Goal: Task Accomplishment & Management: Manage account settings

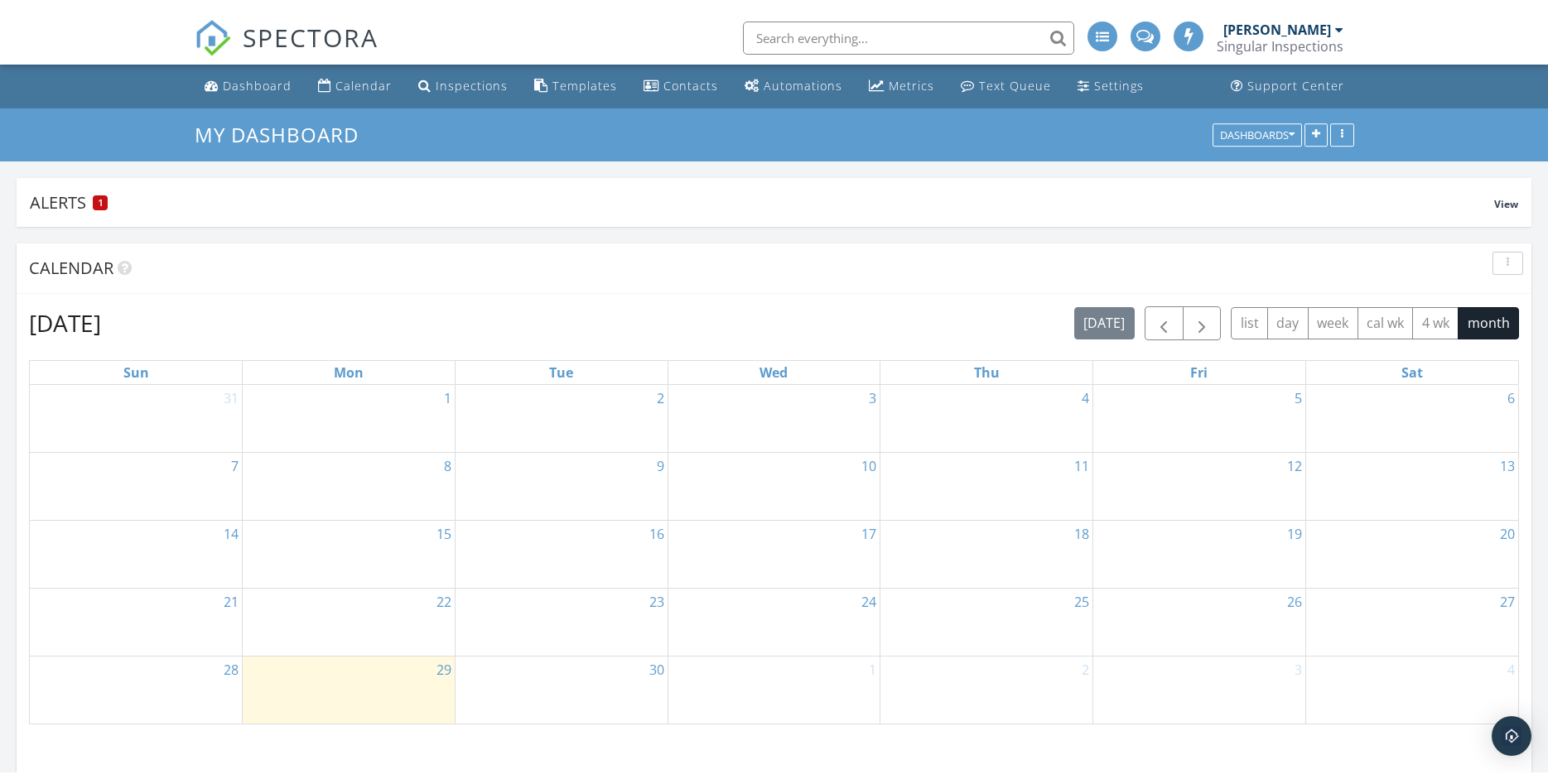
scroll to position [2046, 1549]
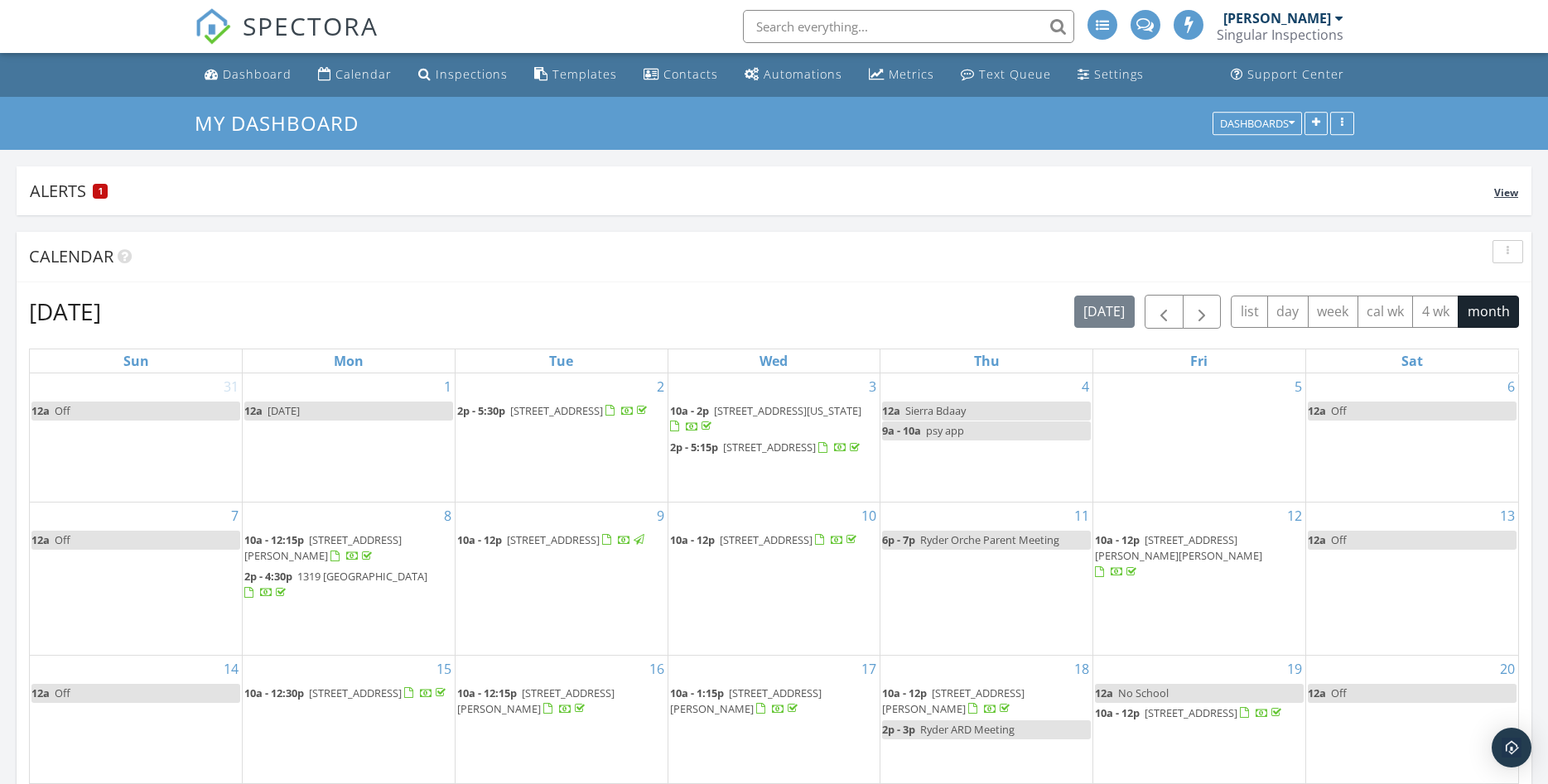
click at [65, 190] on div "Alerts 1" at bounding box center [762, 190] width 1465 height 22
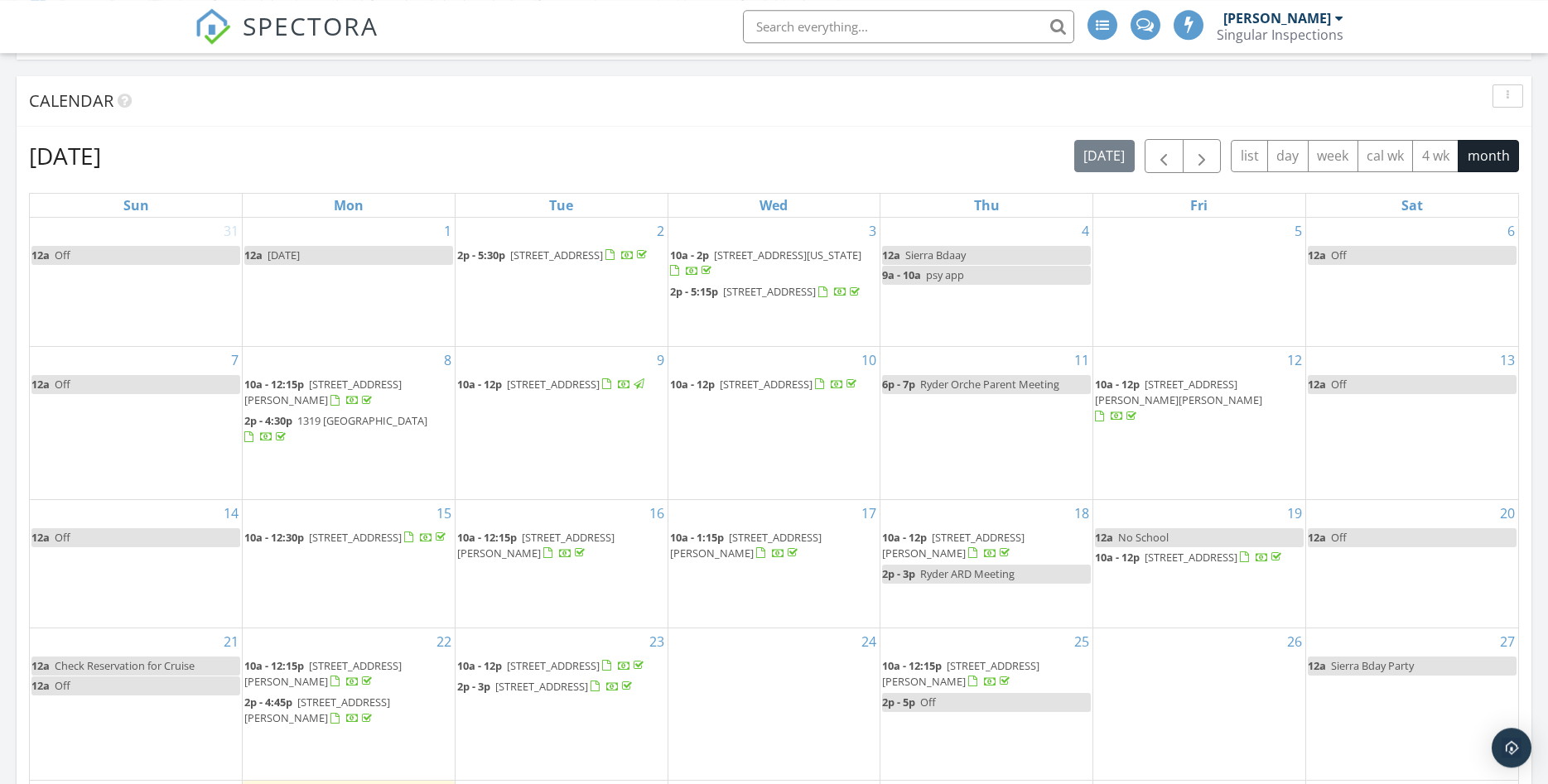
scroll to position [282, 0]
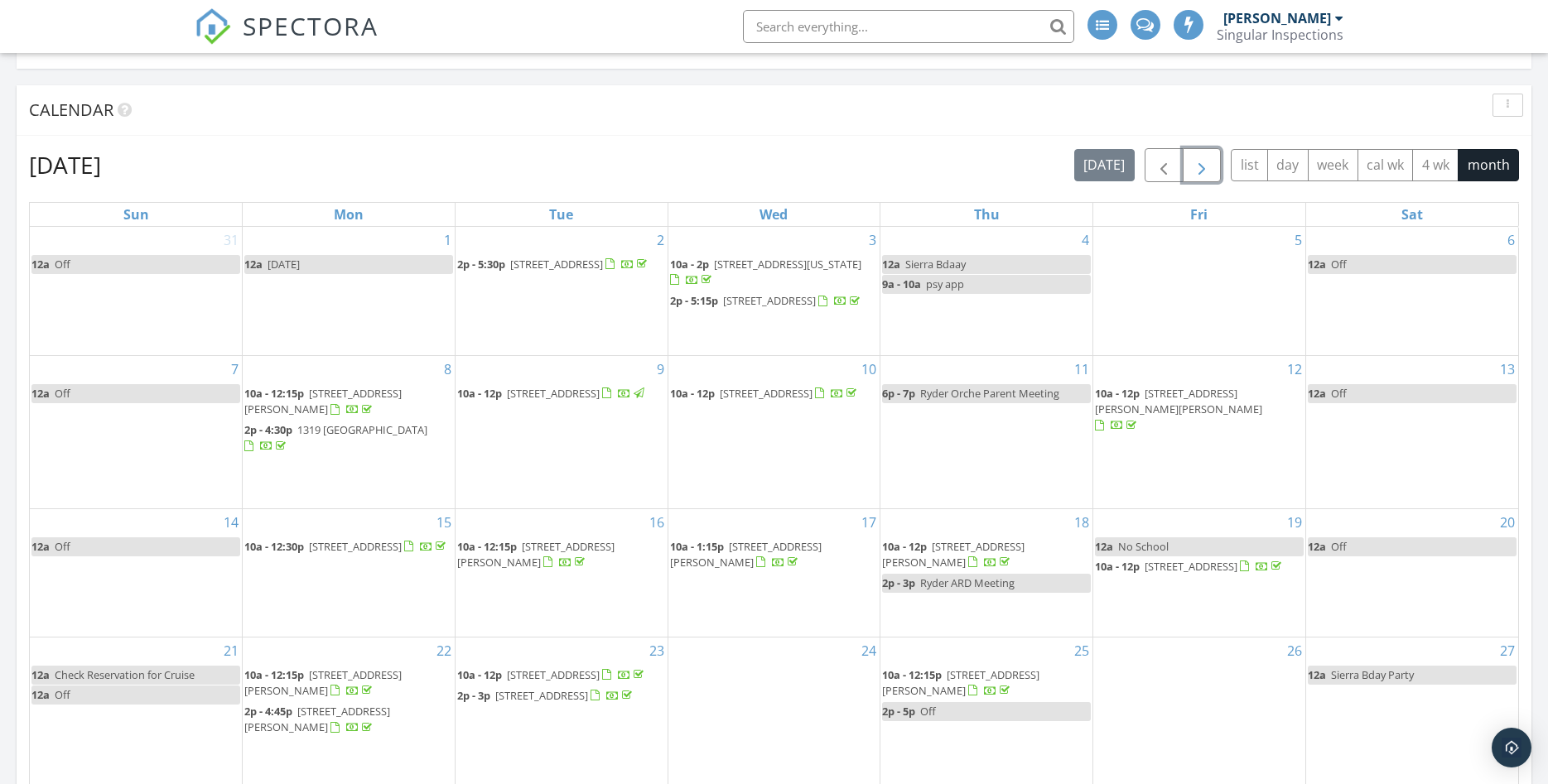
click at [1203, 165] on span "button" at bounding box center [1201, 165] width 19 height 19
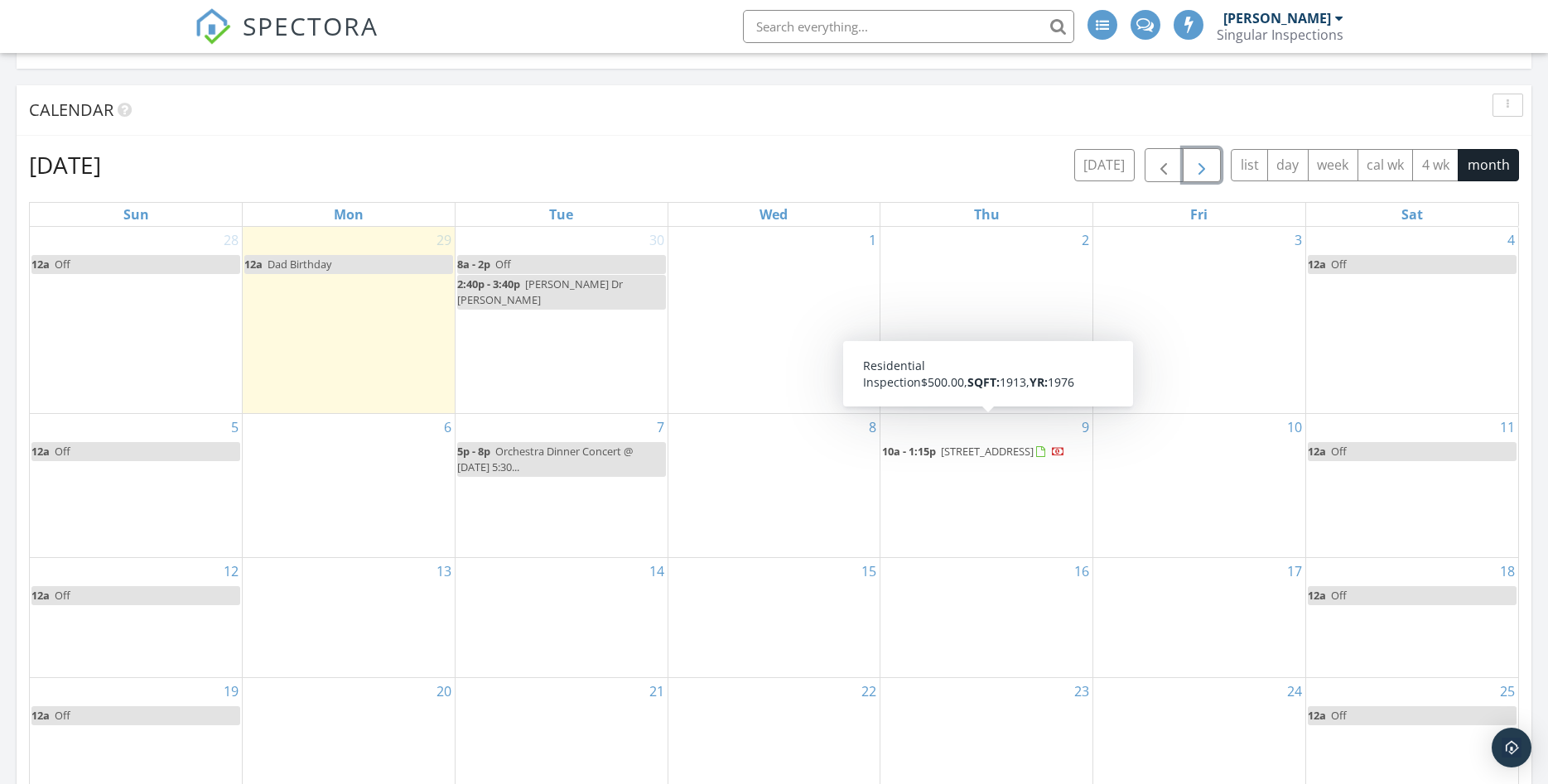
click at [940, 444] on span "[STREET_ADDRESS]" at bounding box center [987, 451] width 92 height 15
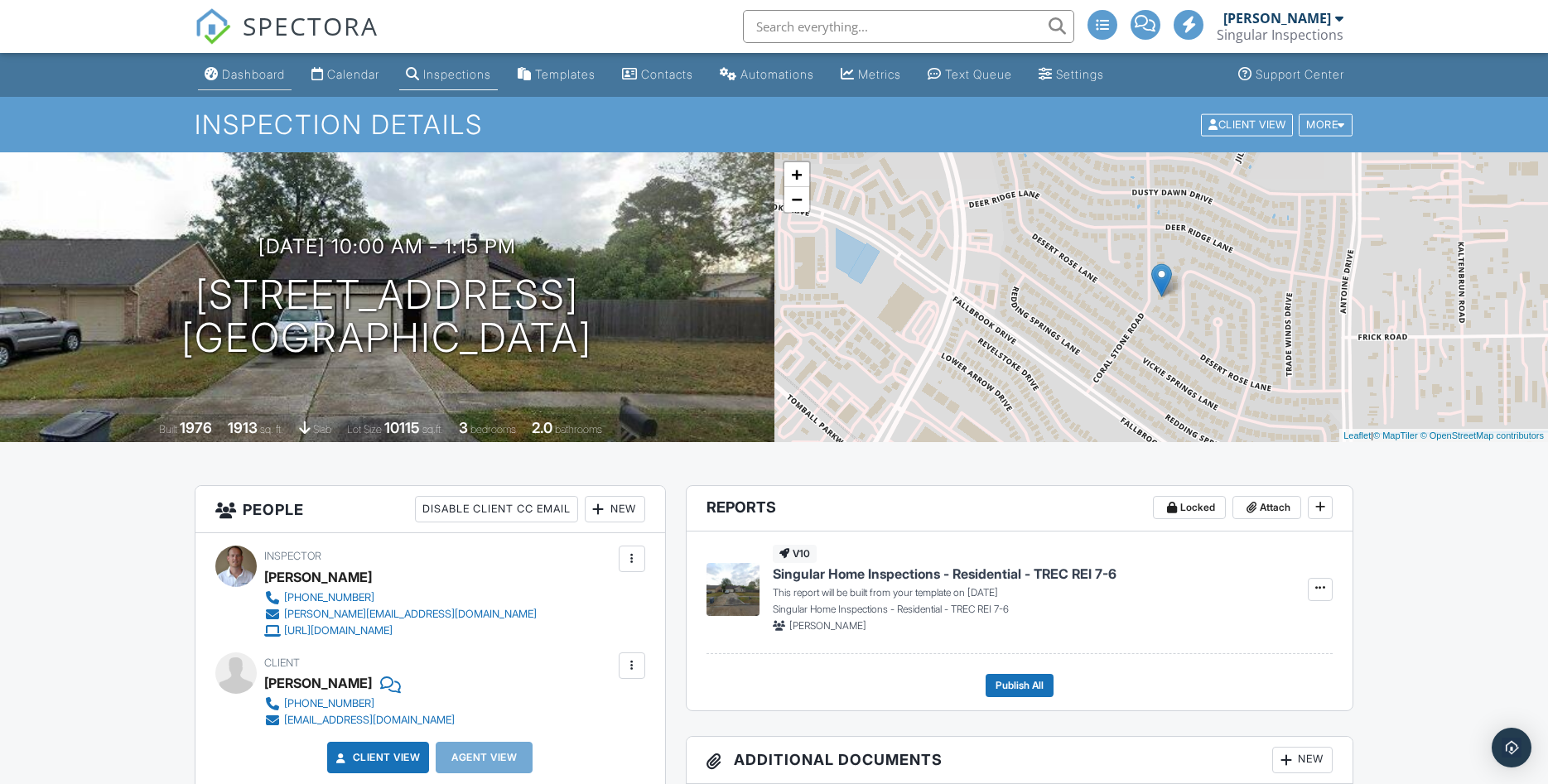
click at [253, 75] on div "Dashboard" at bounding box center [253, 74] width 63 height 14
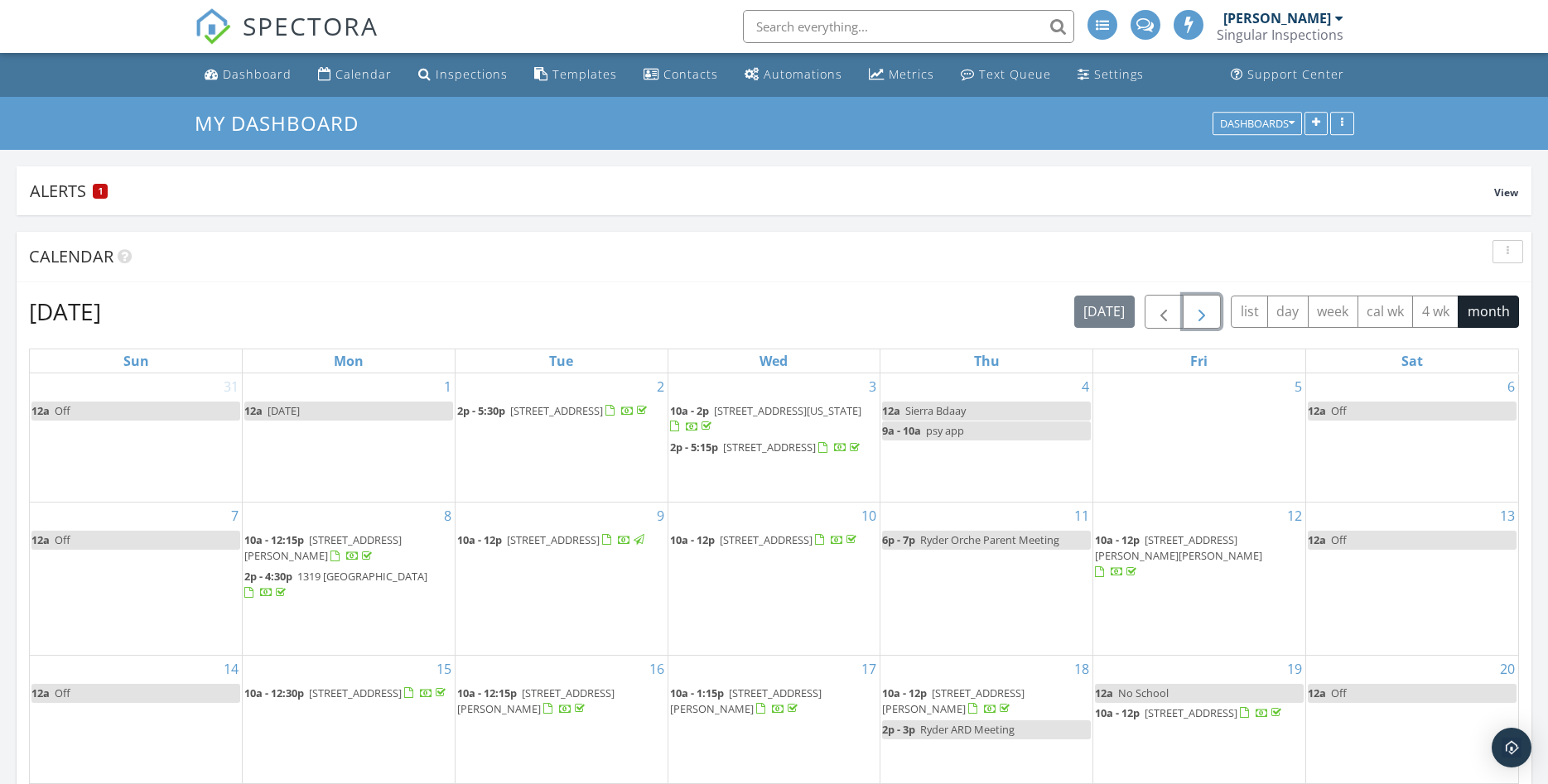
click at [1198, 321] on span "button" at bounding box center [1201, 312] width 19 height 19
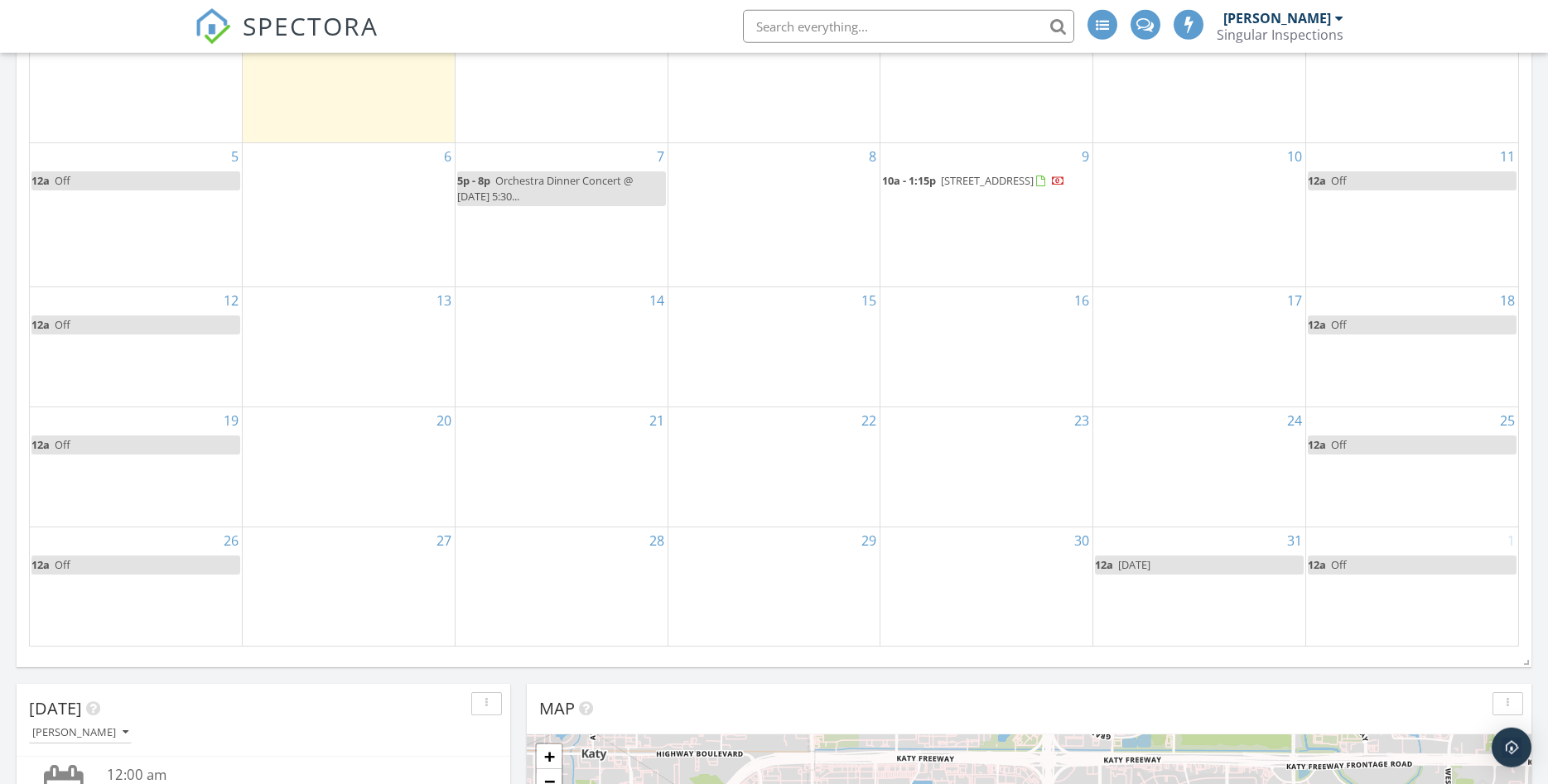
scroll to position [423, 0]
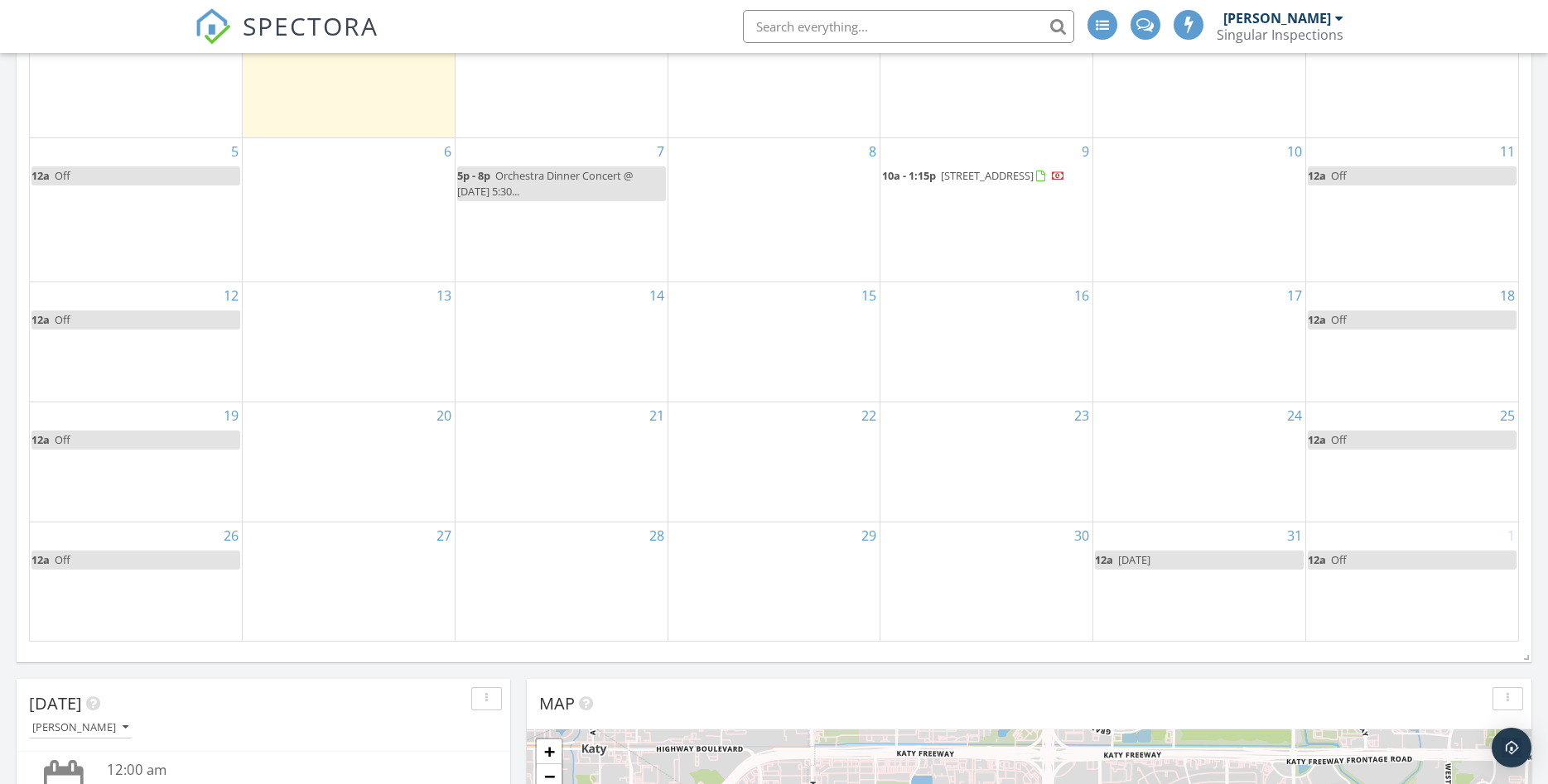
click at [88, 554] on link "12a Off" at bounding box center [136, 560] width 209 height 19
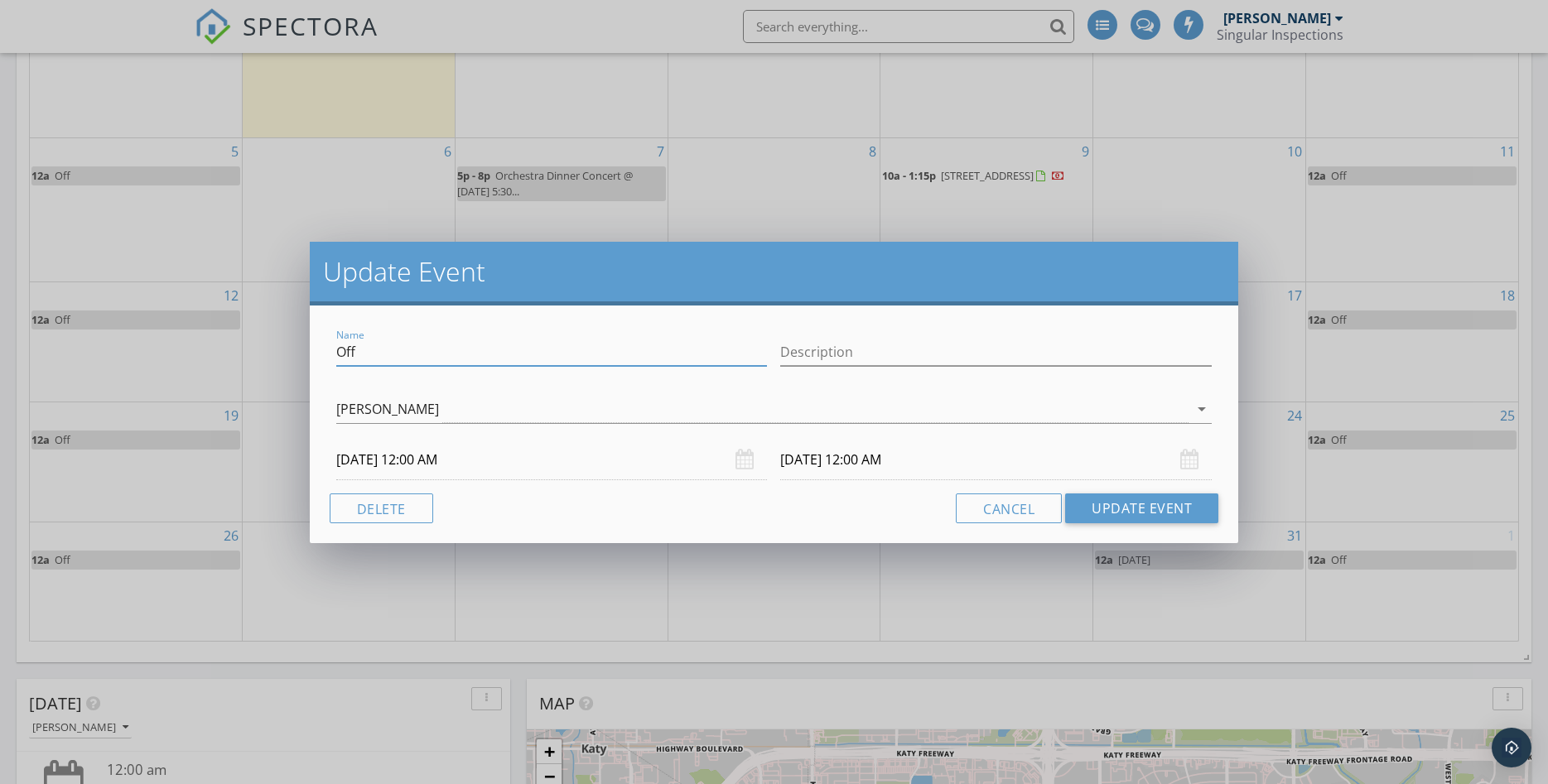
drag, startPoint x: 376, startPoint y: 353, endPoint x: 284, endPoint y: 349, distance: 92.1
click at [337, 349] on input "Off" at bounding box center [552, 352] width 432 height 28
type input "Ren Fest with the [PERSON_NAME]"
click at [1123, 515] on button "Update Event" at bounding box center [1142, 508] width 154 height 30
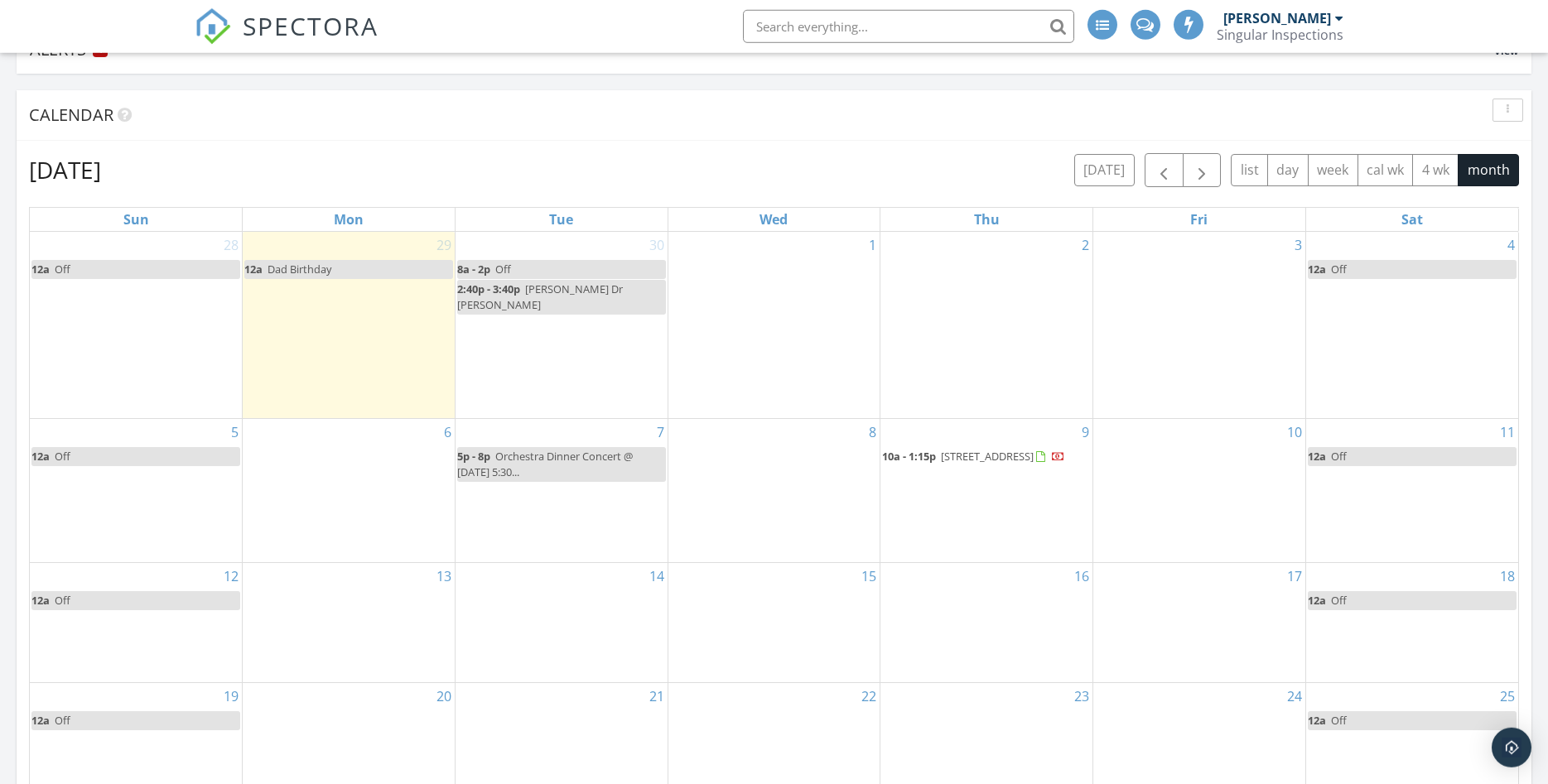
scroll to position [141, 0]
click at [567, 449] on div "5p - 8p Orchestra Dinner Concert @ [DATE] 5:30..." at bounding box center [561, 465] width 209 height 31
select select "9"
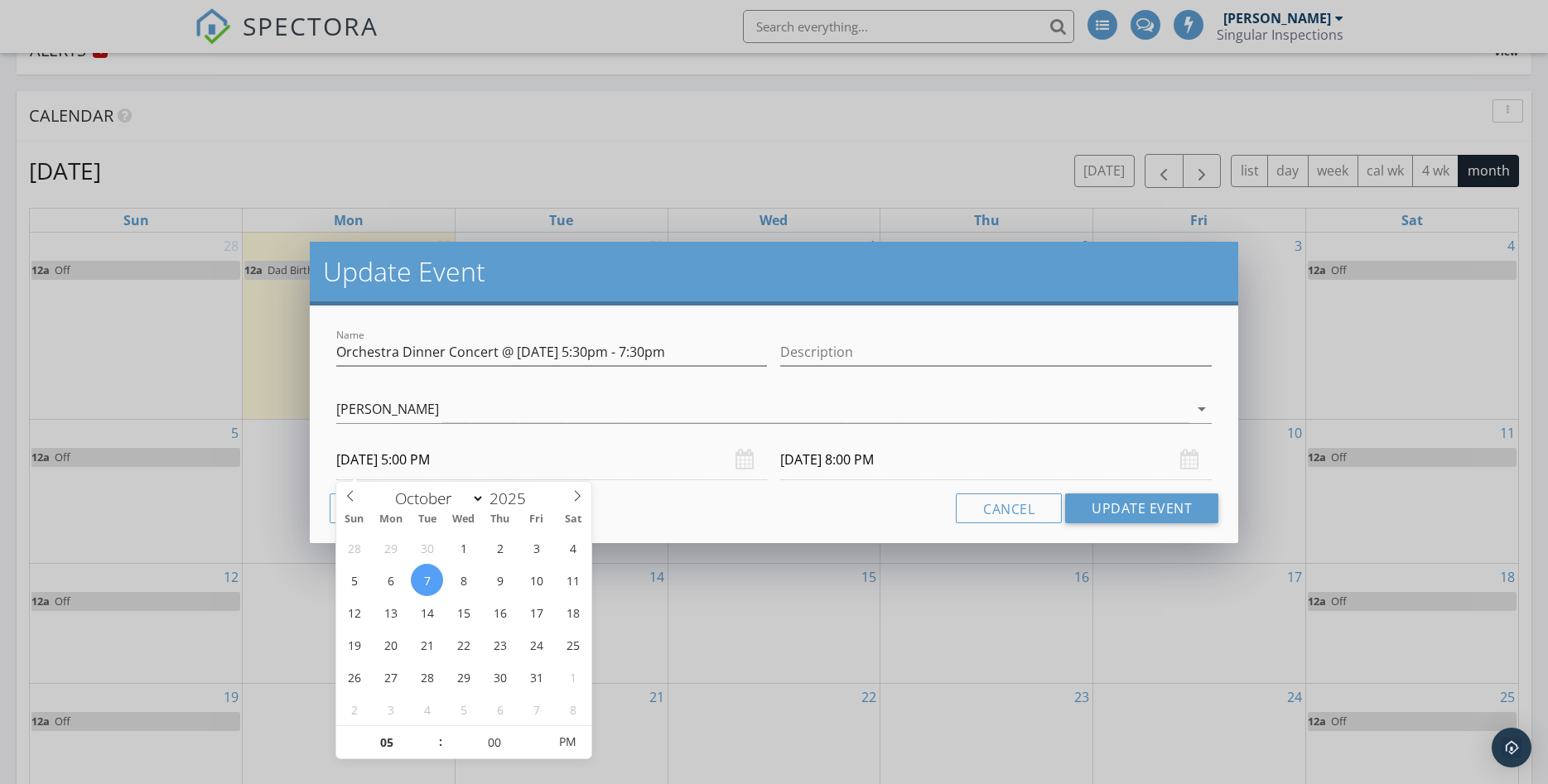
click at [497, 459] on input "[DATE] 5:00 PM" at bounding box center [552, 460] width 432 height 41
type input "04"
type input "[DATE] 4:00 PM"
click at [432, 750] on span at bounding box center [432, 751] width 12 height 17
type input "03"
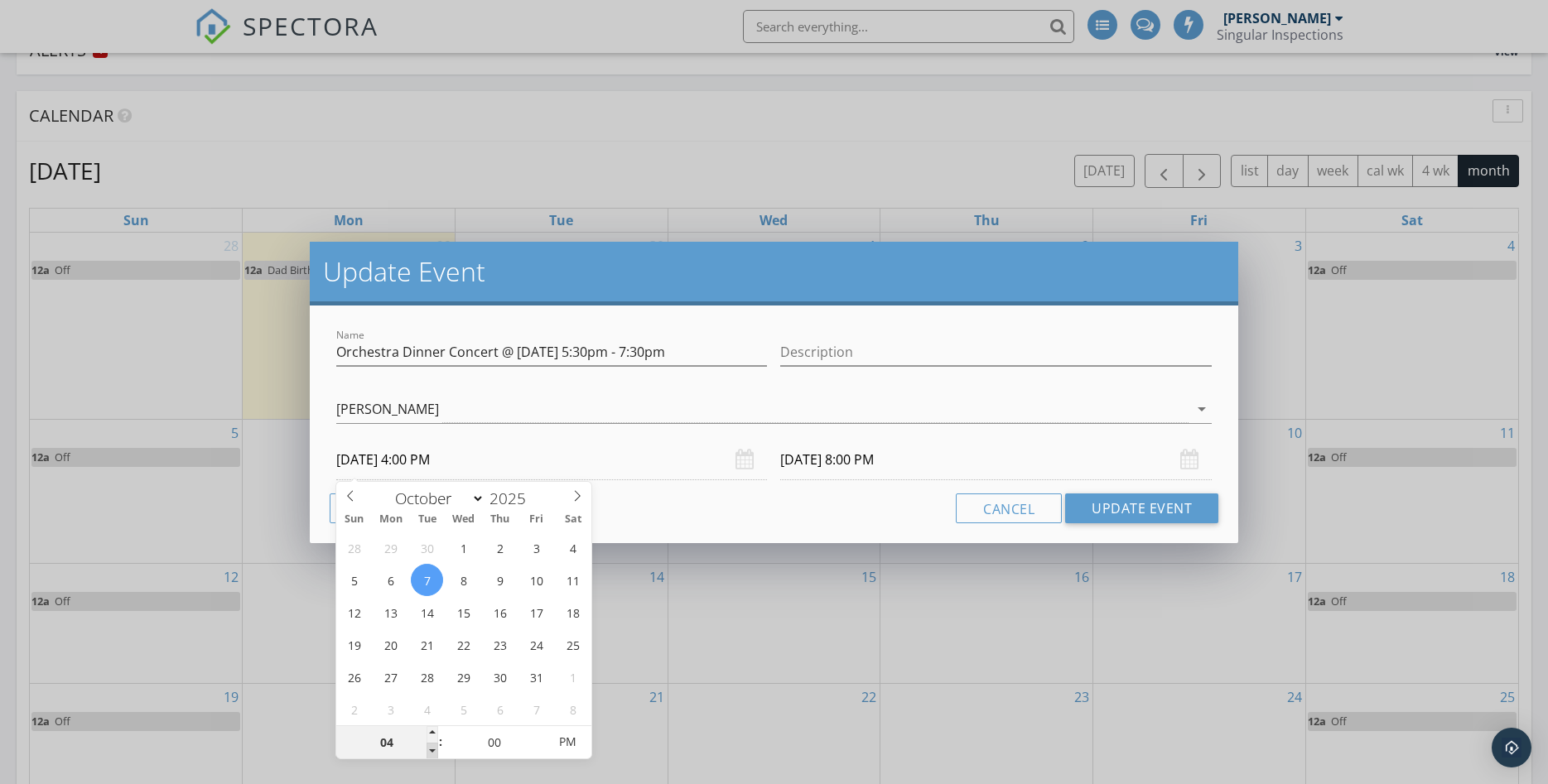
type input "[DATE] 3:00 PM"
click at [432, 750] on span at bounding box center [432, 751] width 12 height 17
type input "02"
type input "[DATE] 2:00 PM"
click at [432, 750] on span at bounding box center [432, 751] width 12 height 17
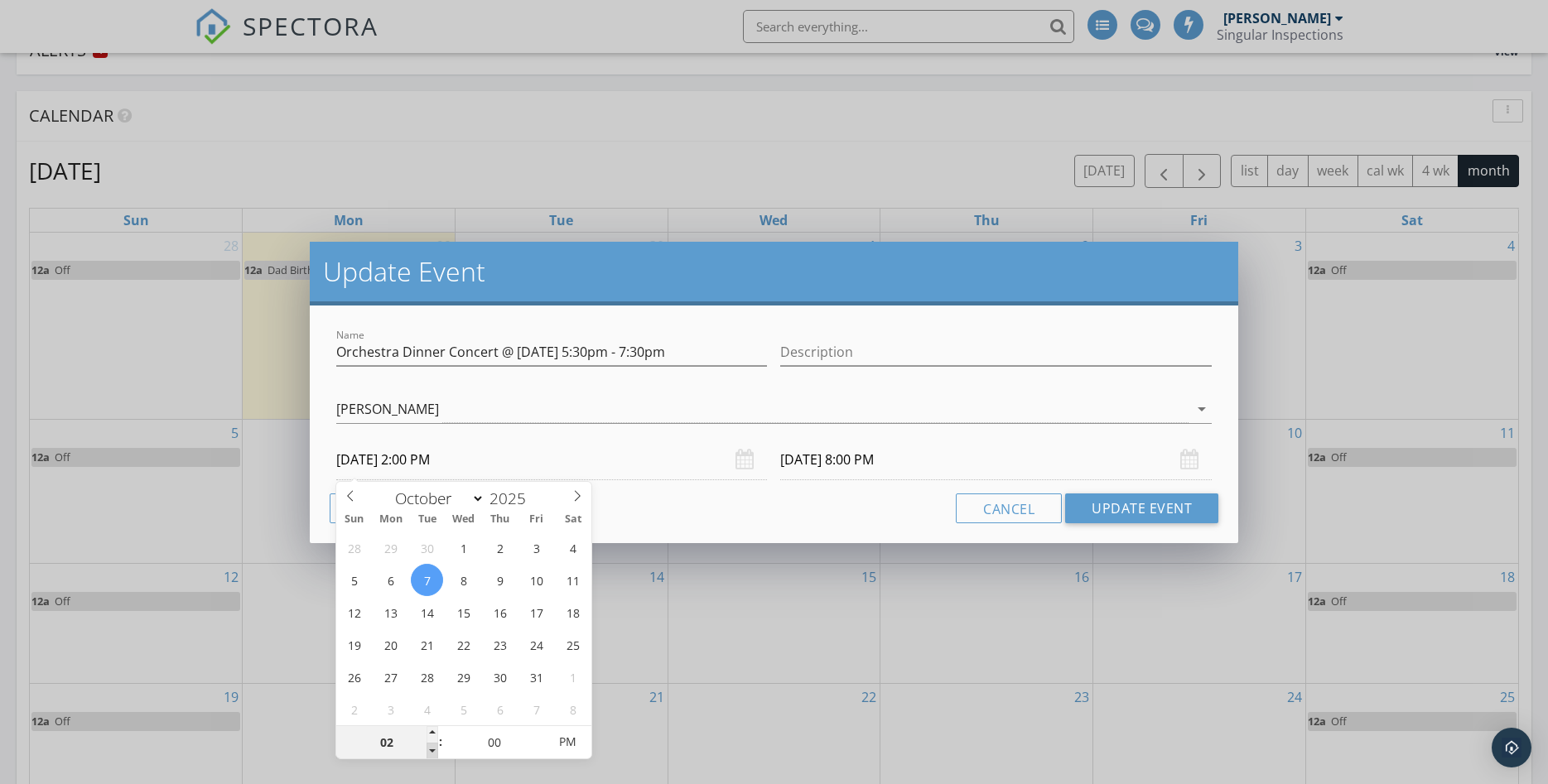
type input "[DATE] 5:00 PM"
click at [1114, 504] on button "Update Event" at bounding box center [1142, 508] width 154 height 30
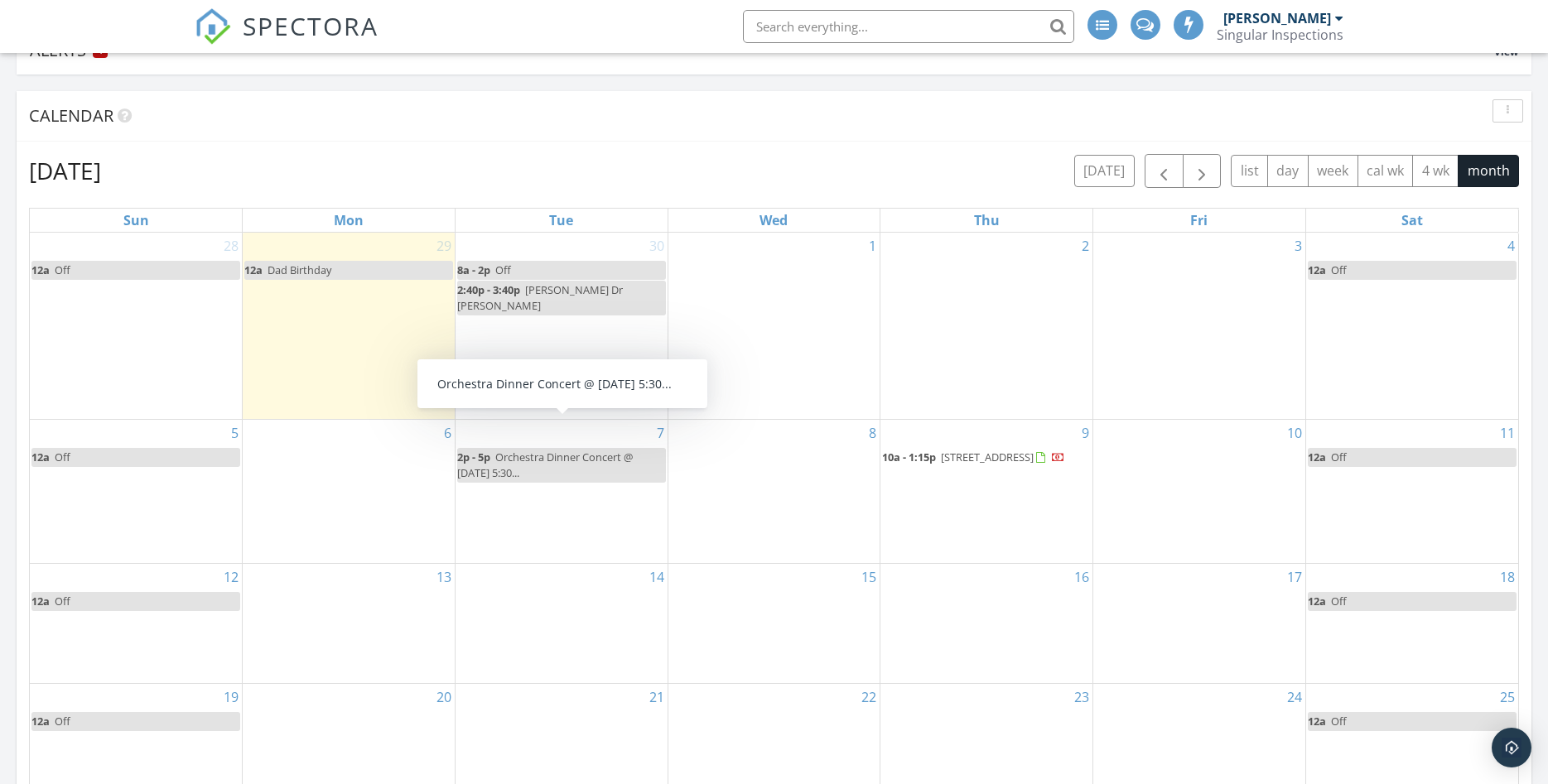
click at [572, 449] on div "2p - 5p Orchestra Dinner Concert @ [DATE] 5:30..." at bounding box center [561, 465] width 209 height 31
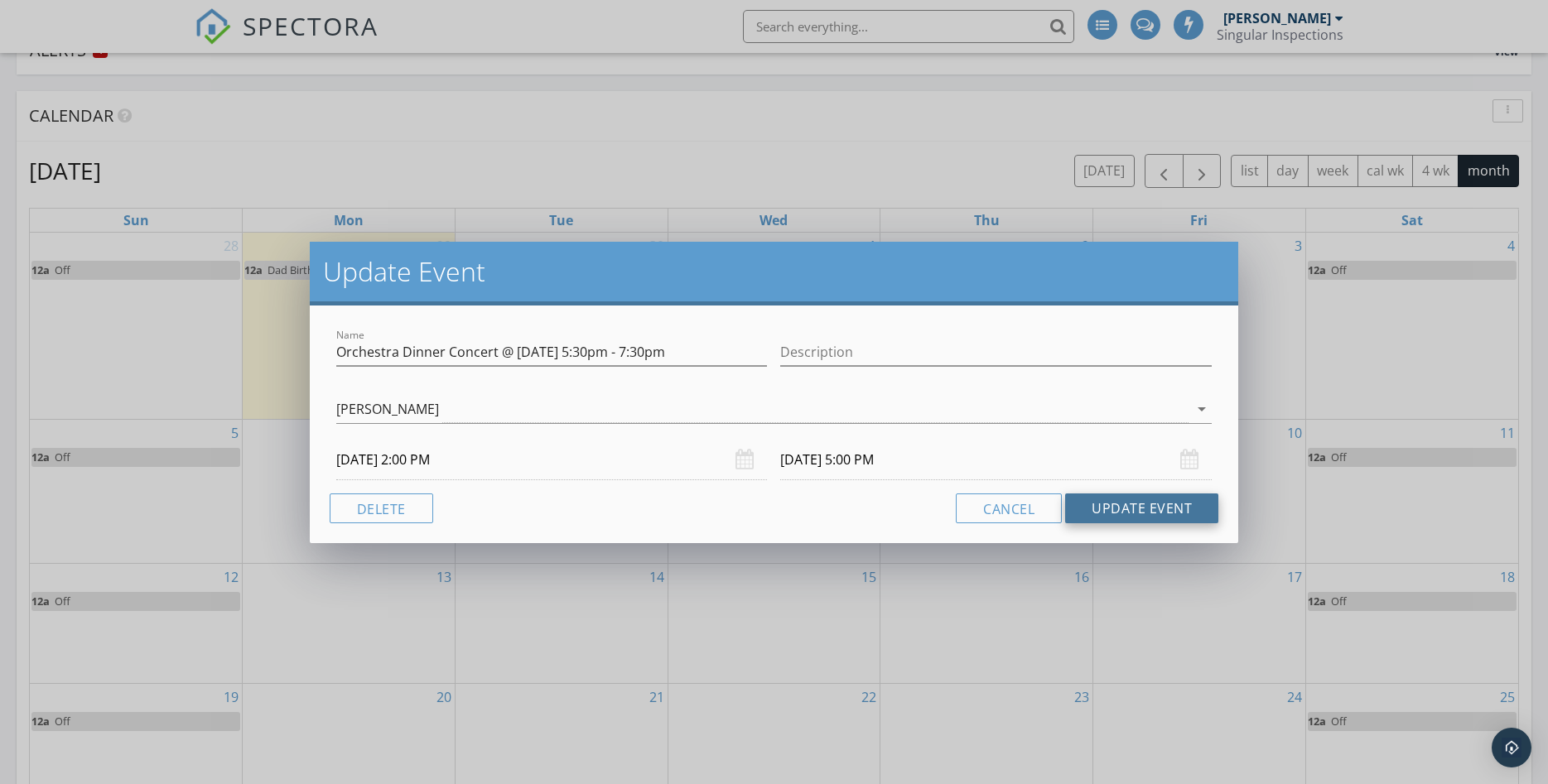
click at [1127, 520] on button "Update Event" at bounding box center [1142, 508] width 154 height 30
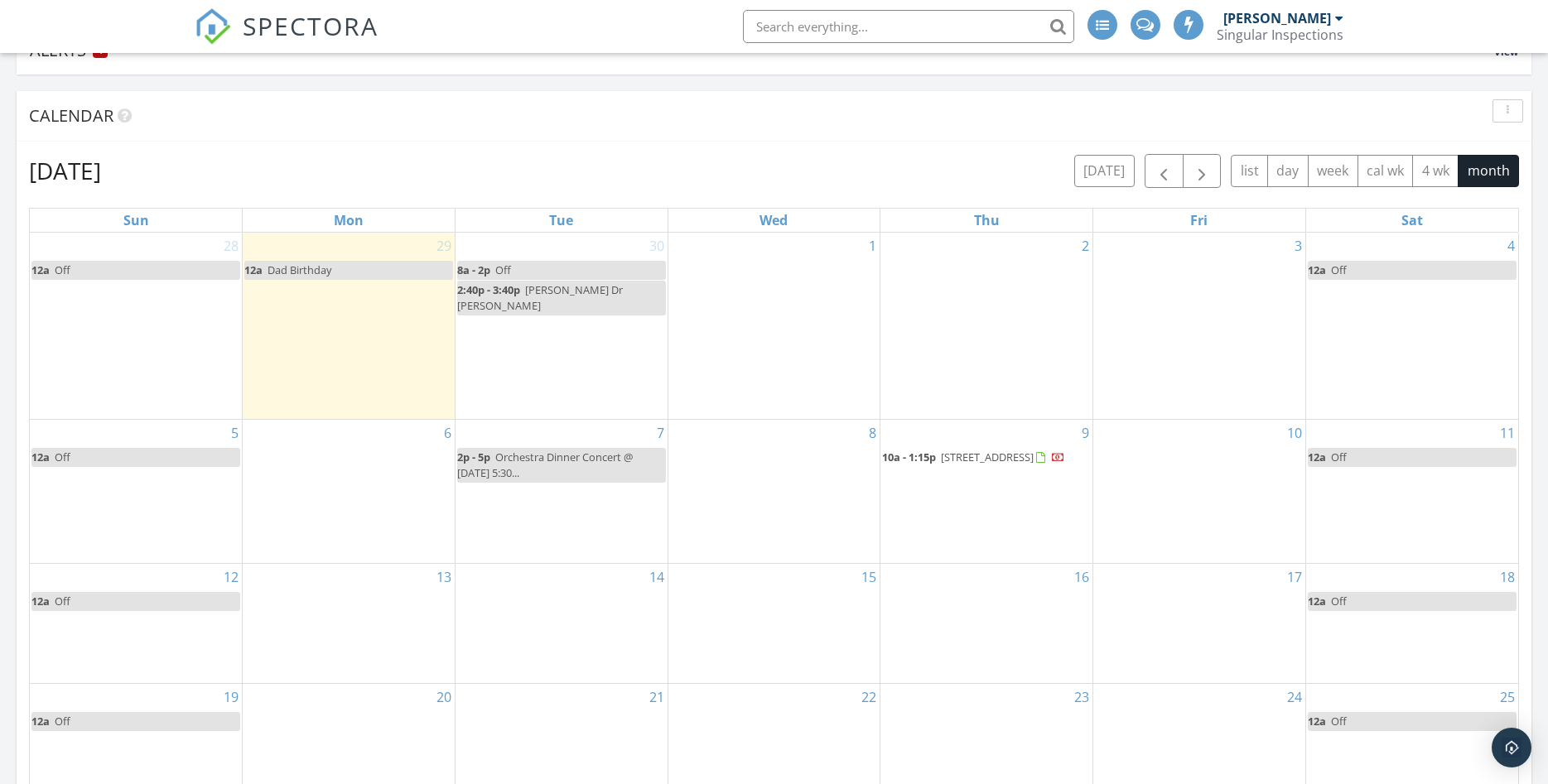
click at [375, 610] on td "13" at bounding box center [349, 624] width 213 height 120
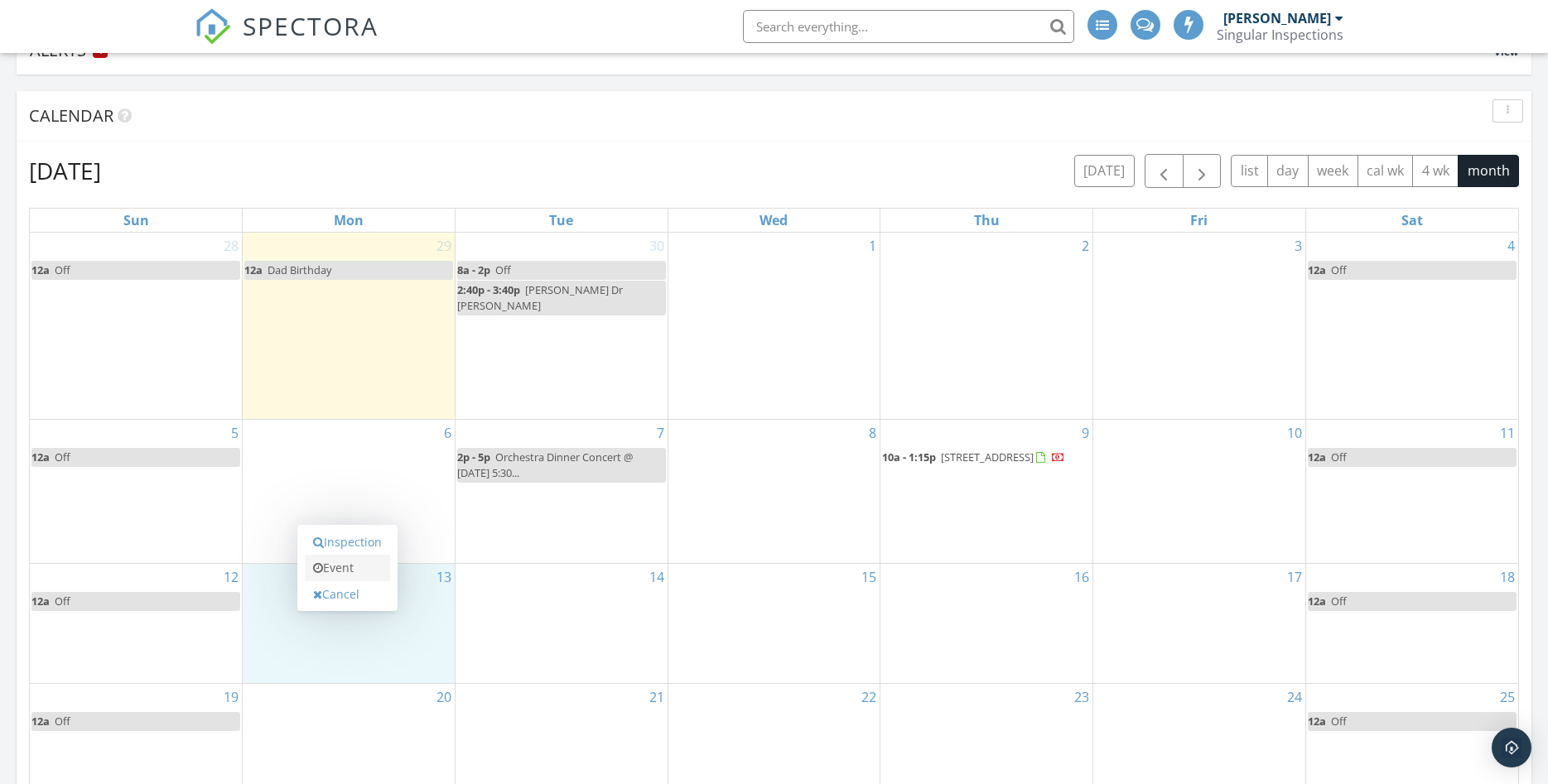
click at [349, 574] on link "Event" at bounding box center [348, 568] width 85 height 27
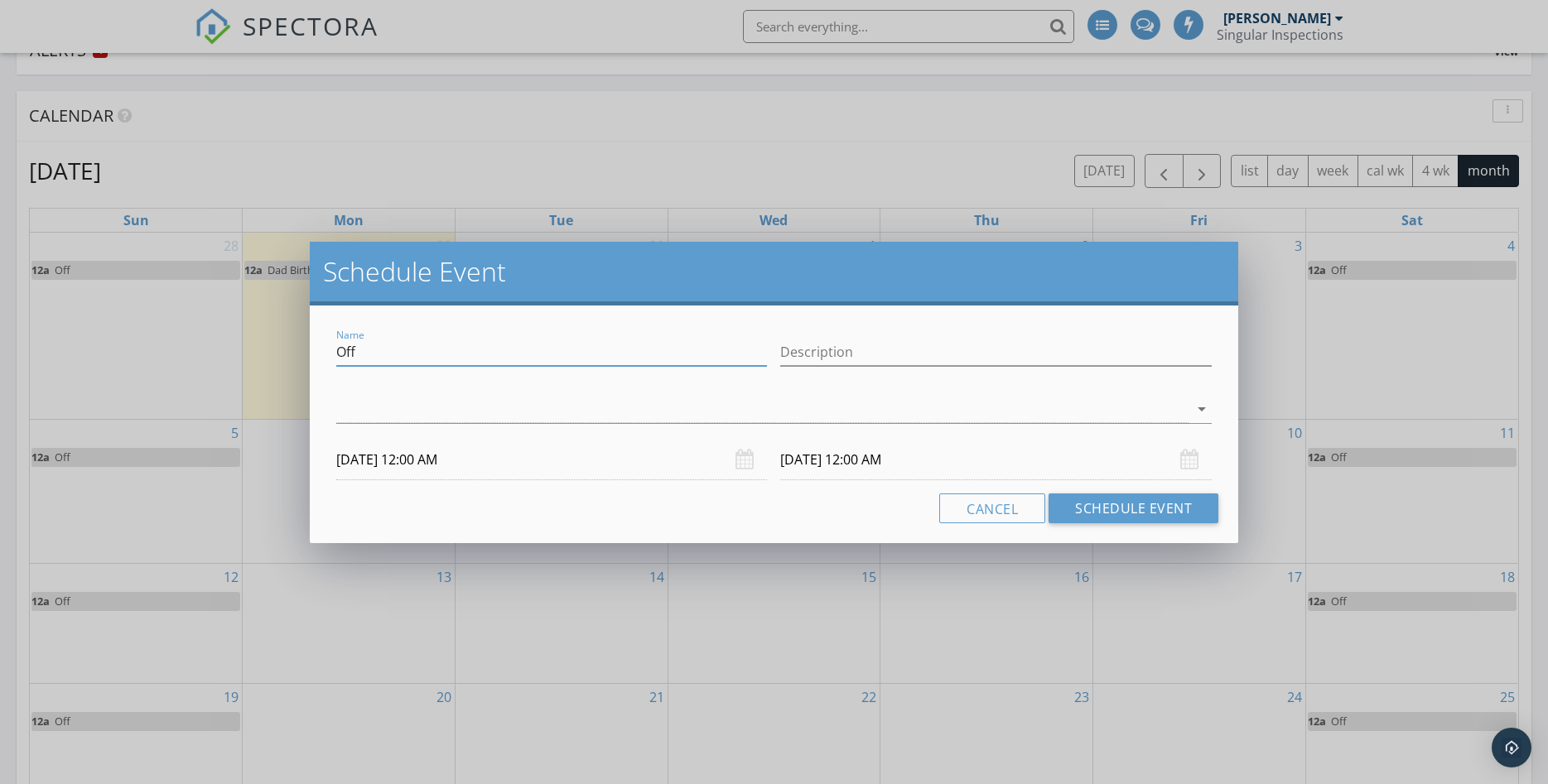
drag, startPoint x: 372, startPoint y: 355, endPoint x: 287, endPoint y: 345, distance: 85.6
click at [337, 345] on input "Off" at bounding box center [552, 352] width 432 height 28
paste input "38450 [PERSON_NAME][GEOGRAPHIC_DATA][PERSON_NAME]"
type input "38450 [PERSON_NAME][GEOGRAPHIC_DATA][PERSON_NAME]"
click at [552, 463] on input "[DATE] 12:00 AM" at bounding box center [552, 460] width 432 height 41
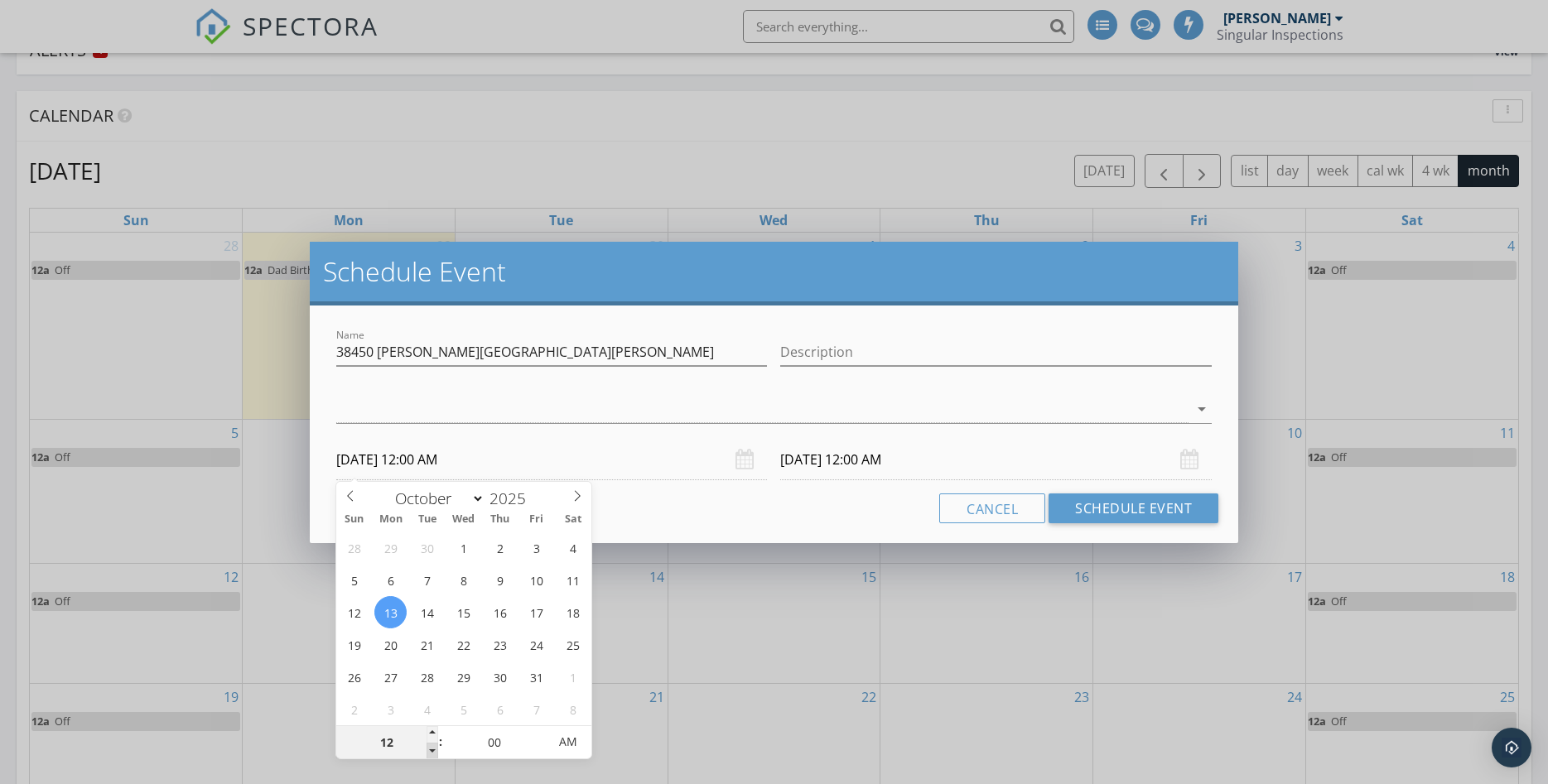
type input "11"
type input "[DATE] 11:00 PM"
click at [433, 751] on span at bounding box center [432, 751] width 12 height 17
type input "[DATE] 11:00 PM"
type input "10"
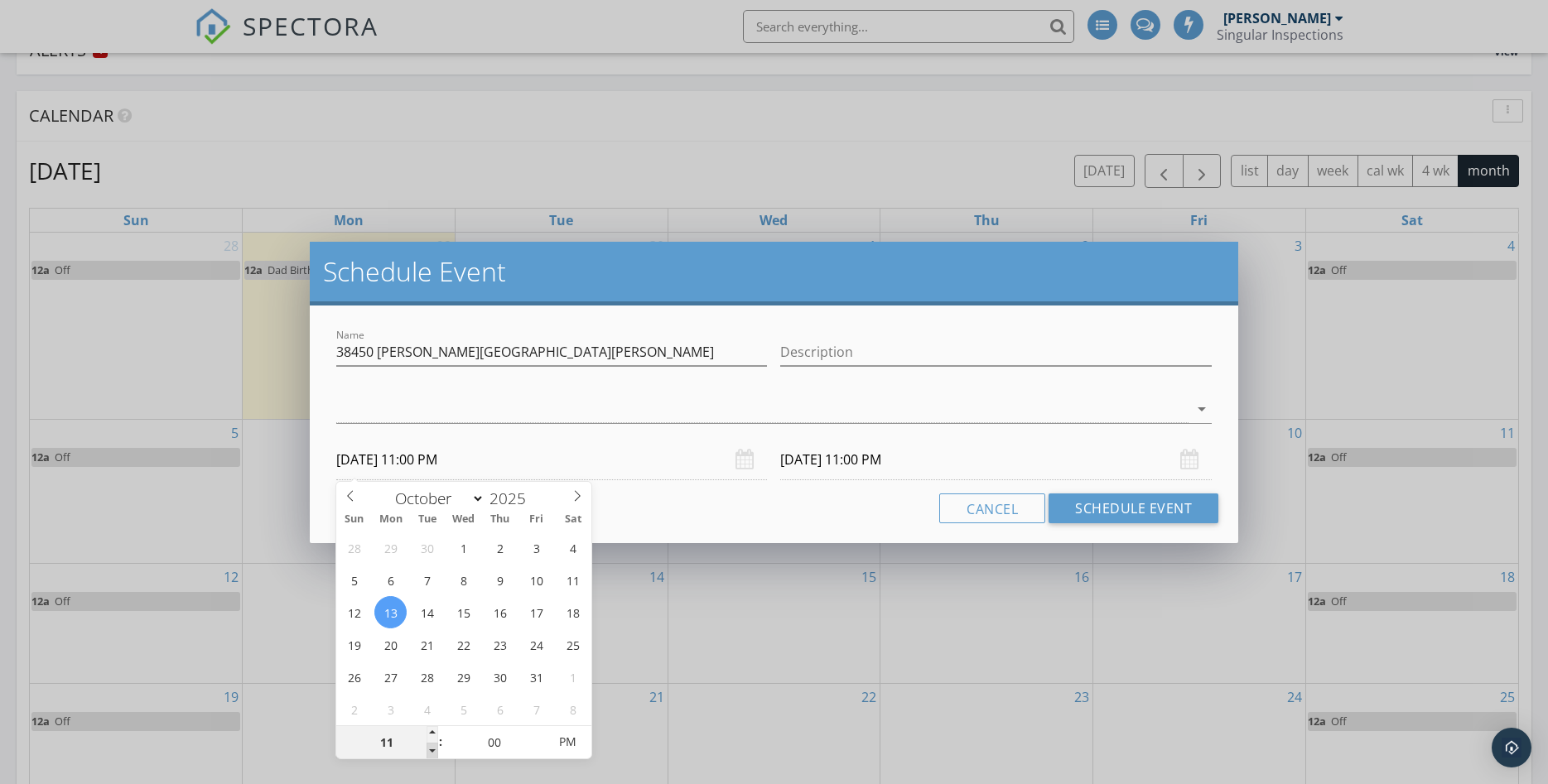
type input "[DATE] 10:00 PM"
click at [433, 751] on span at bounding box center [432, 751] width 12 height 17
type input "[DATE] 10:00 PM"
type input "[DATE] 10:00 AM"
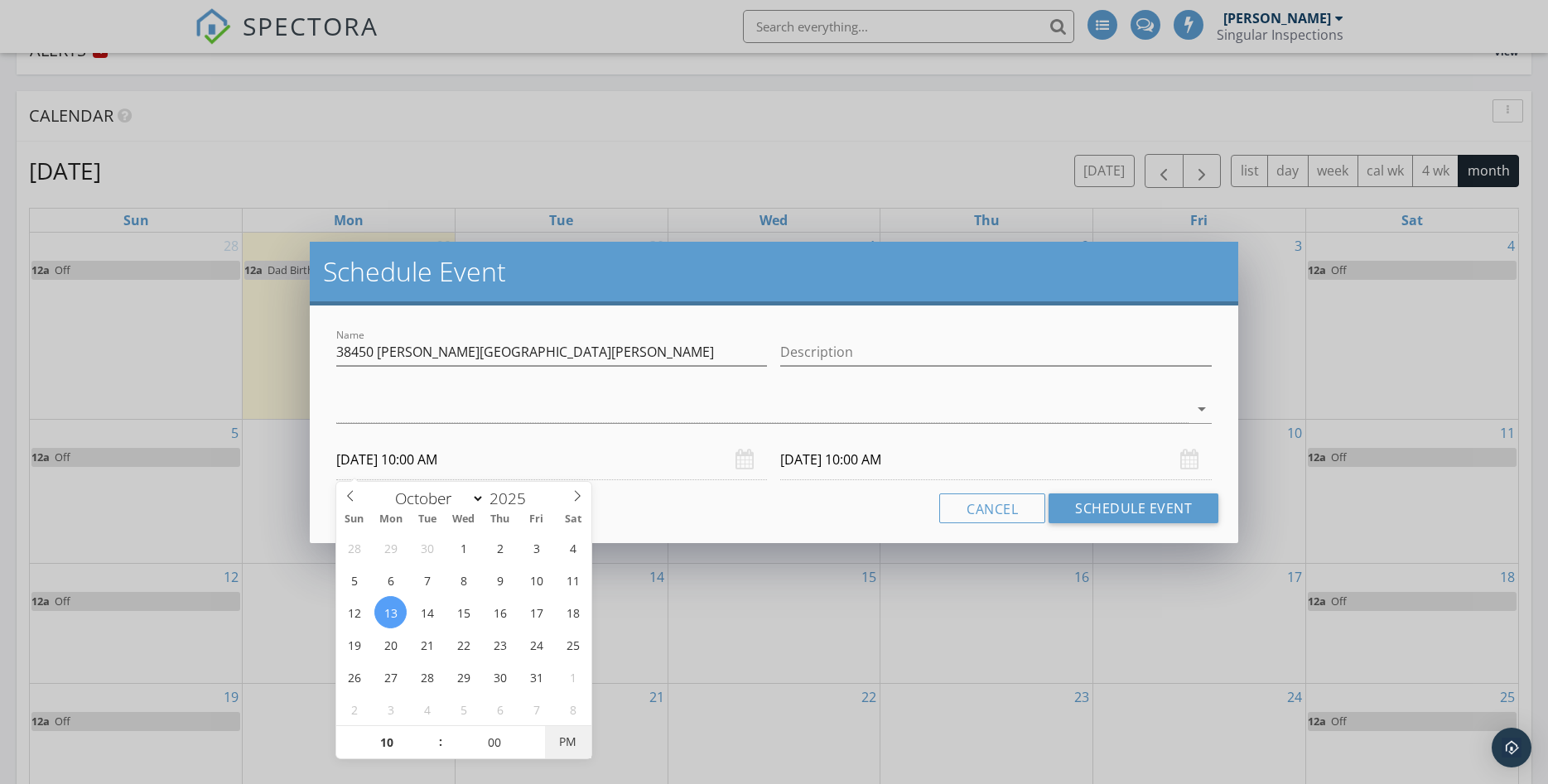
click at [571, 744] on span "PM" at bounding box center [567, 742] width 45 height 33
click at [917, 465] on input "[DATE] 10:00 AM" at bounding box center [996, 460] width 432 height 41
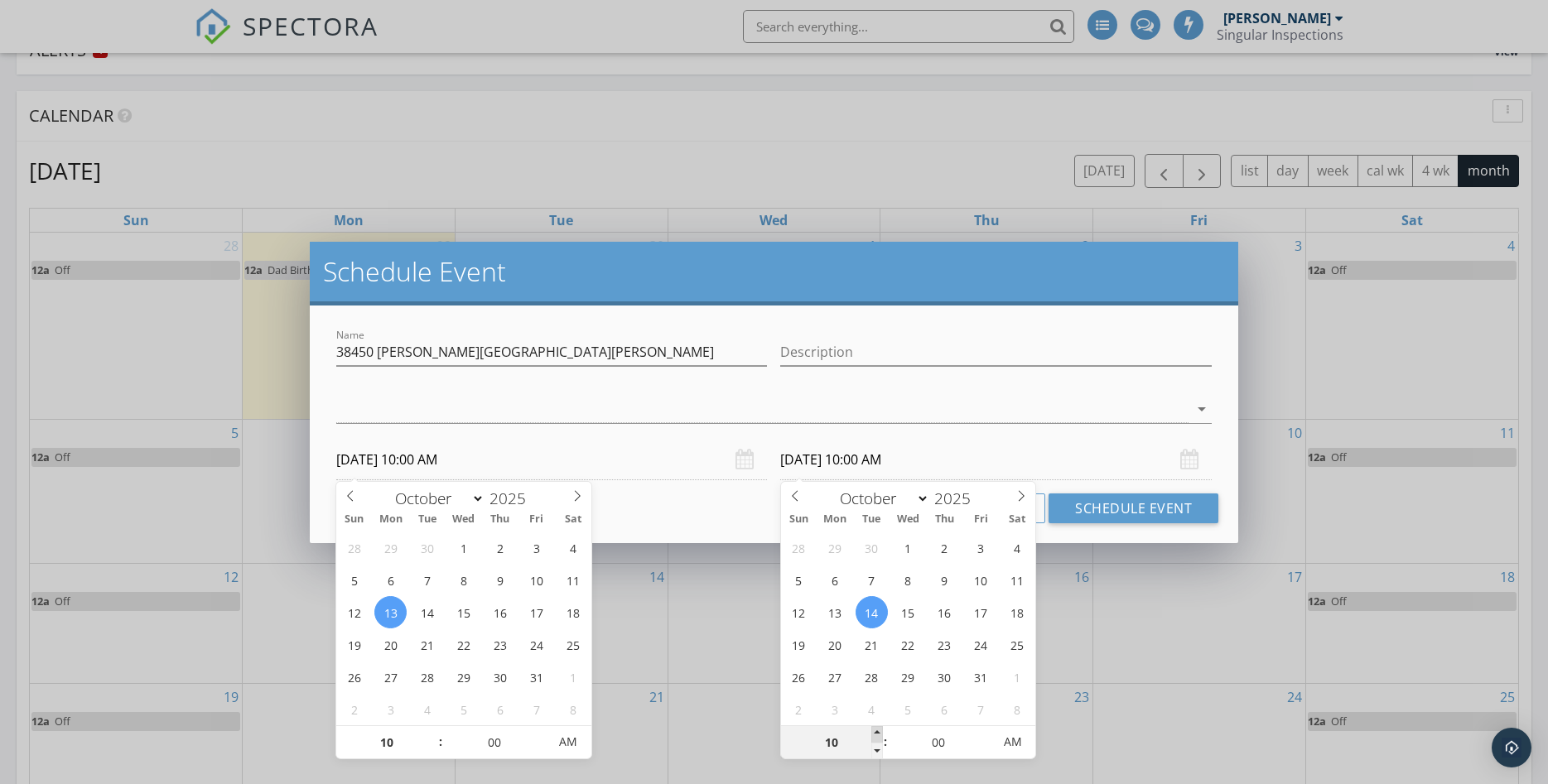
type input "11"
type input "[DATE] 11:00 AM"
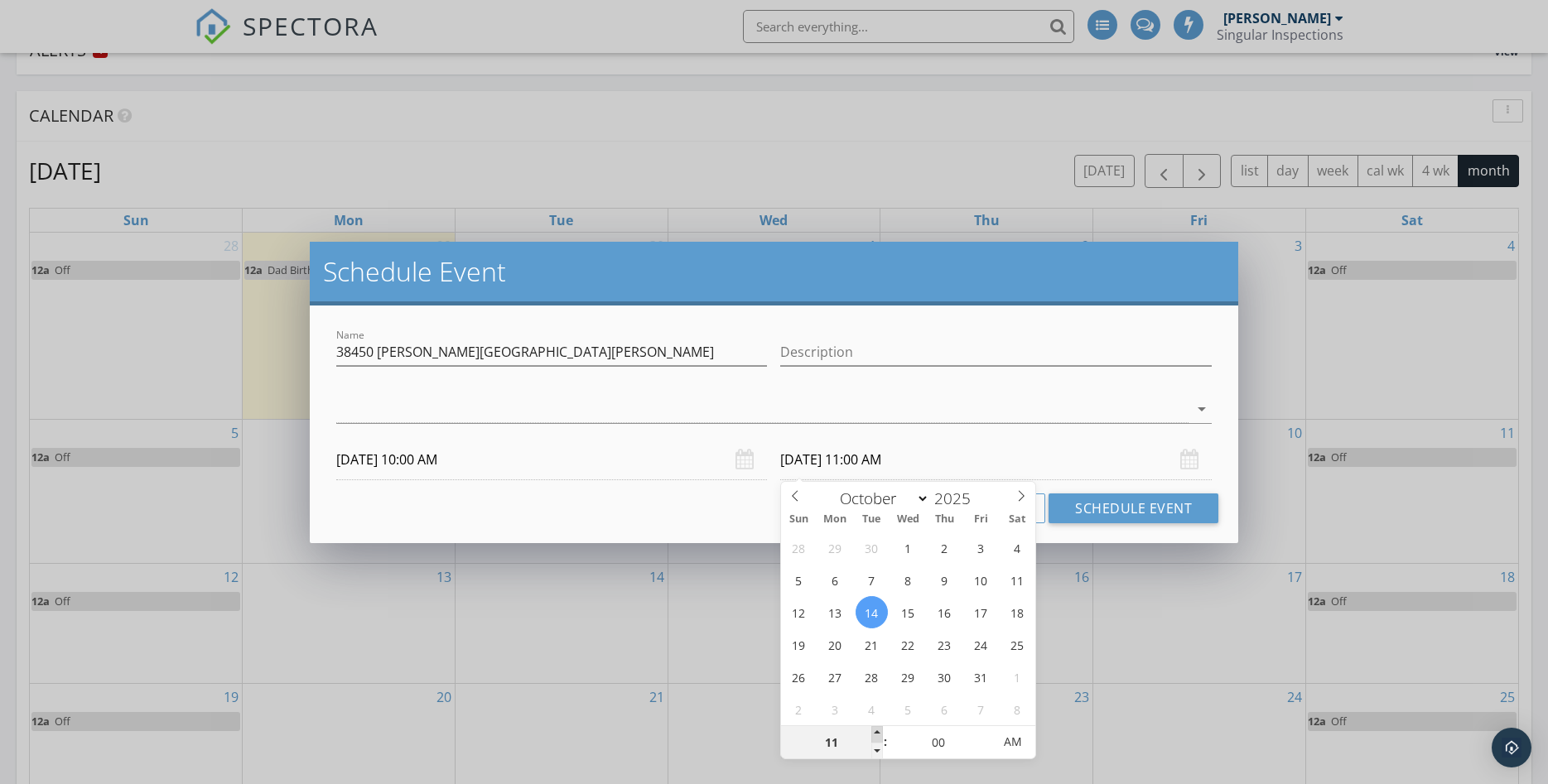
click at [878, 732] on span at bounding box center [877, 735] width 12 height 17
type input "12"
type input "[DATE] 12:00 PM"
click at [878, 732] on span at bounding box center [877, 735] width 12 height 17
type input "01"
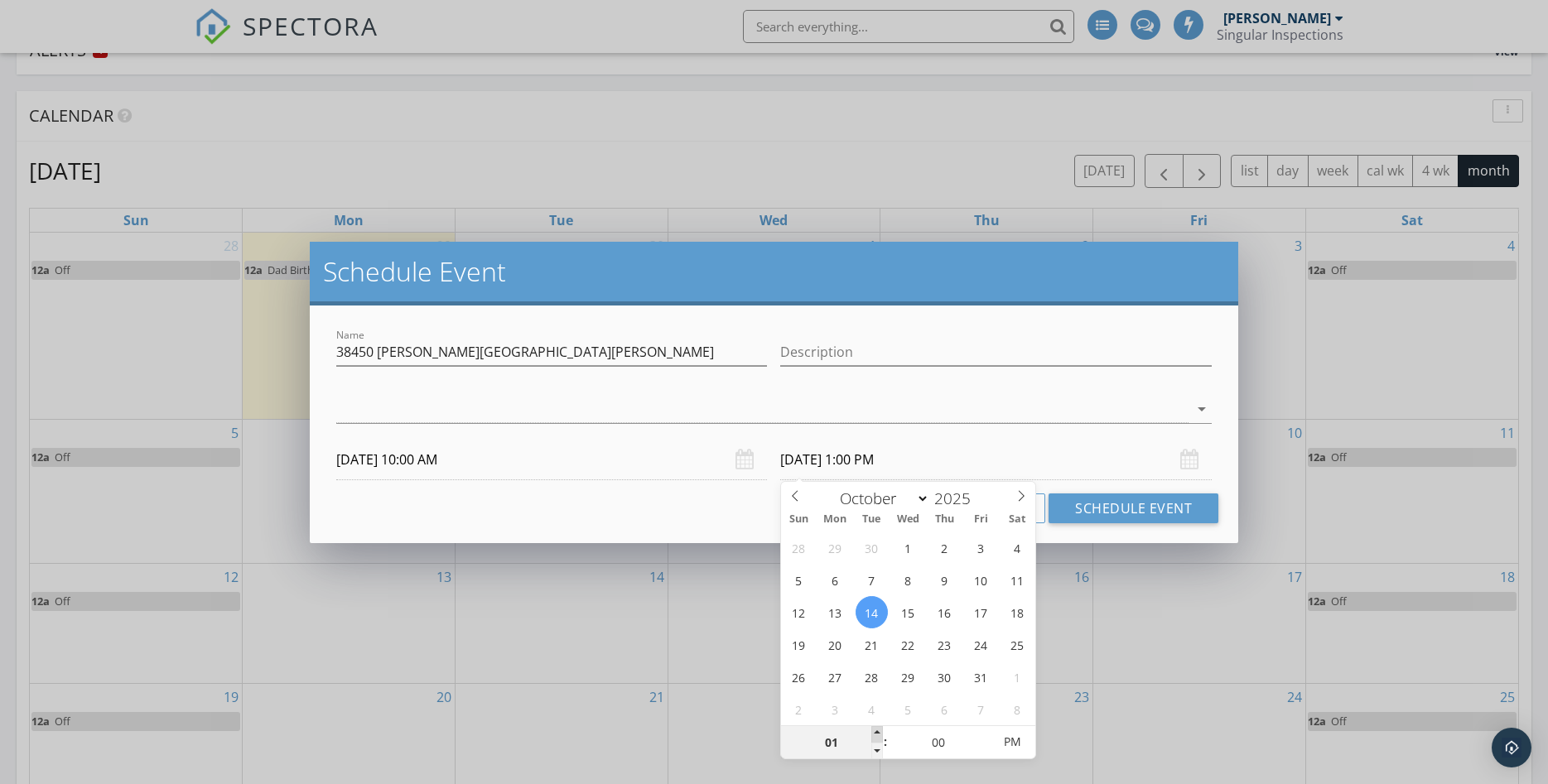
click at [878, 732] on span at bounding box center [877, 735] width 12 height 17
click at [679, 504] on div "Cancel Schedule Event" at bounding box center [773, 508] width 889 height 30
click at [925, 463] on input "[DATE] 1:00 PM" at bounding box center [996, 460] width 432 height 41
type input "[DATE] 1:00 PM"
click at [717, 520] on div "Cancel Schedule Event" at bounding box center [773, 508] width 889 height 30
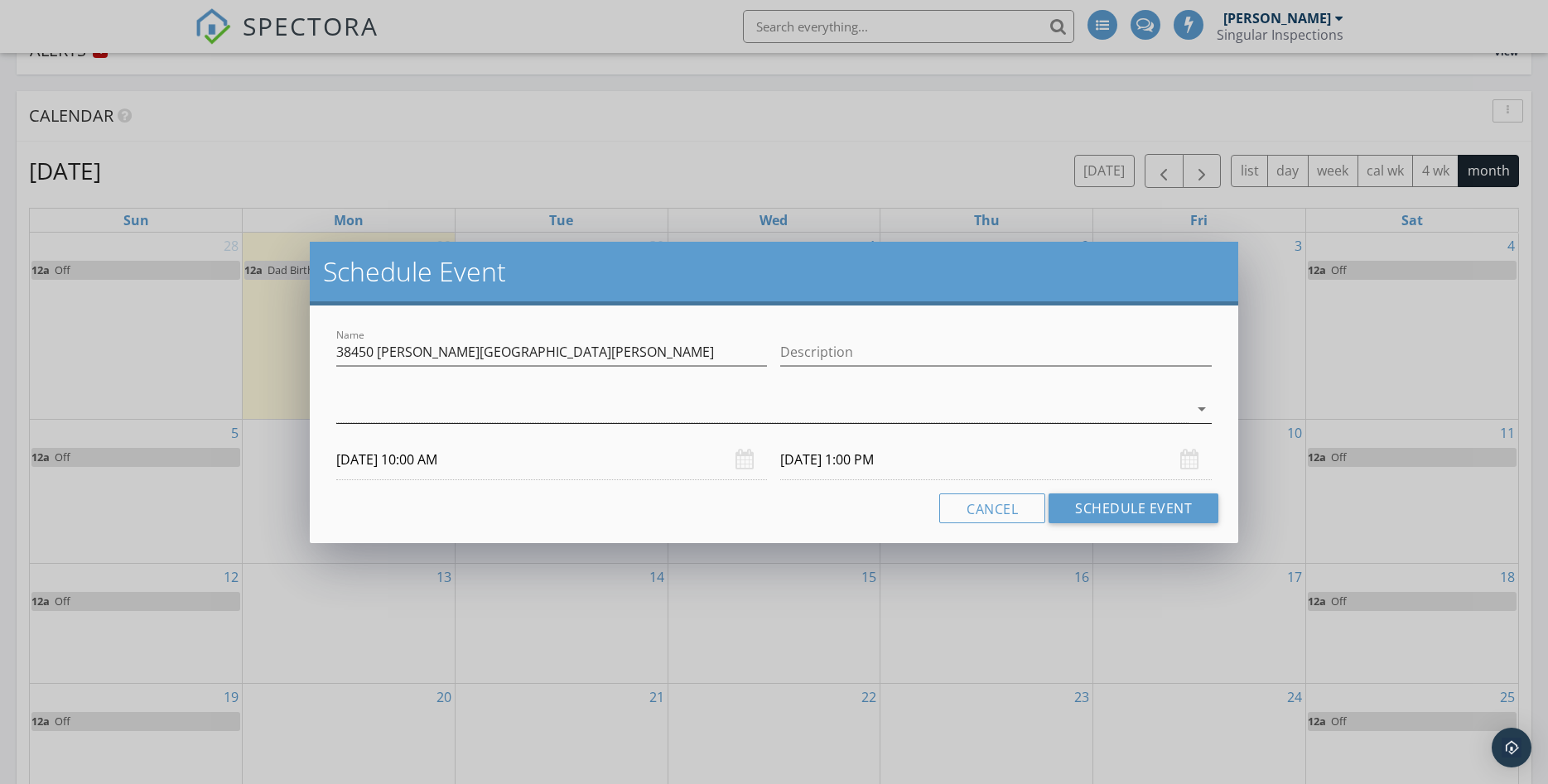
click at [632, 419] on div at bounding box center [763, 410] width 853 height 28
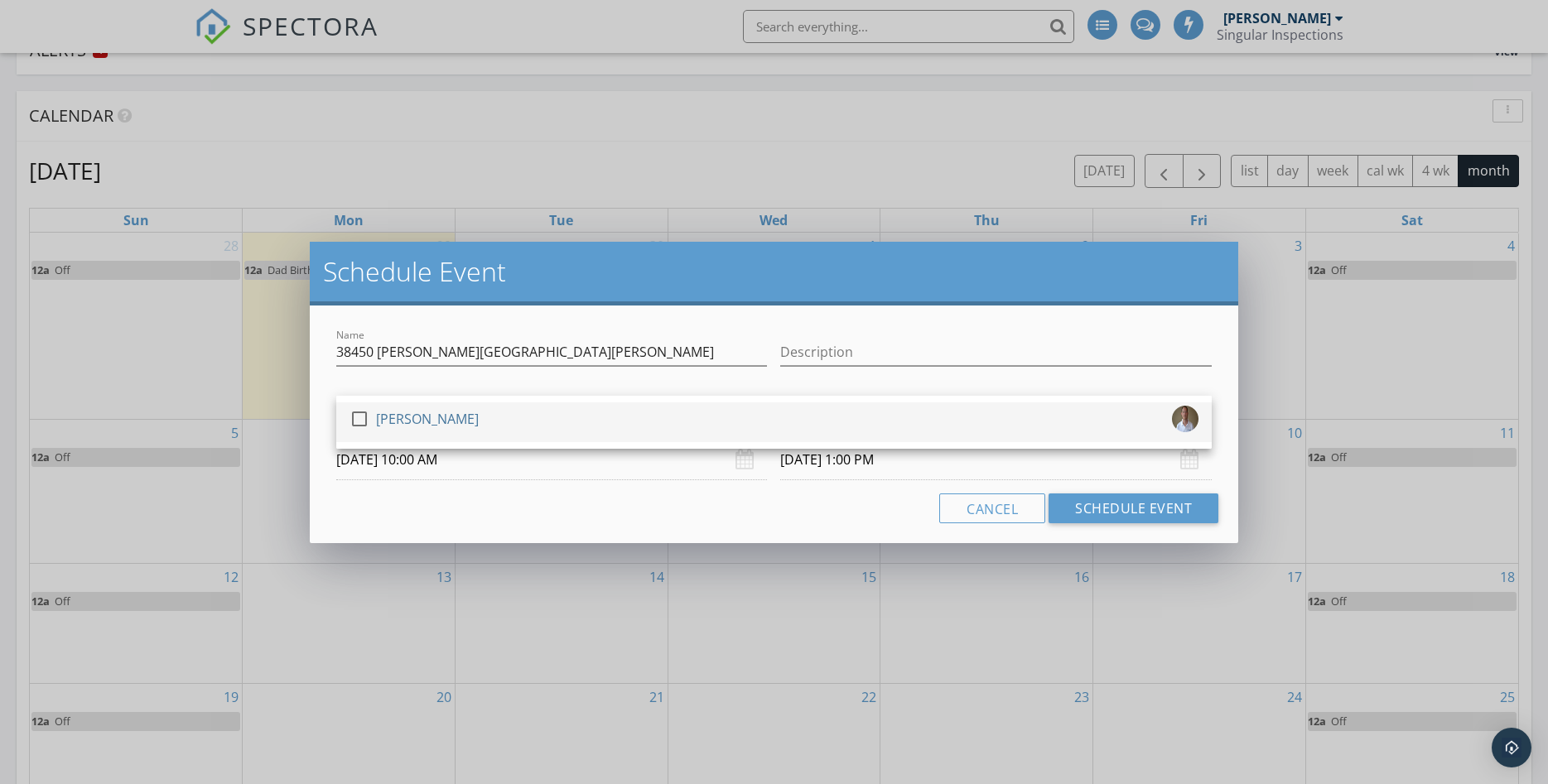
click at [619, 419] on div "check_box_outline_blank [PERSON_NAME]" at bounding box center [774, 423] width 849 height 33
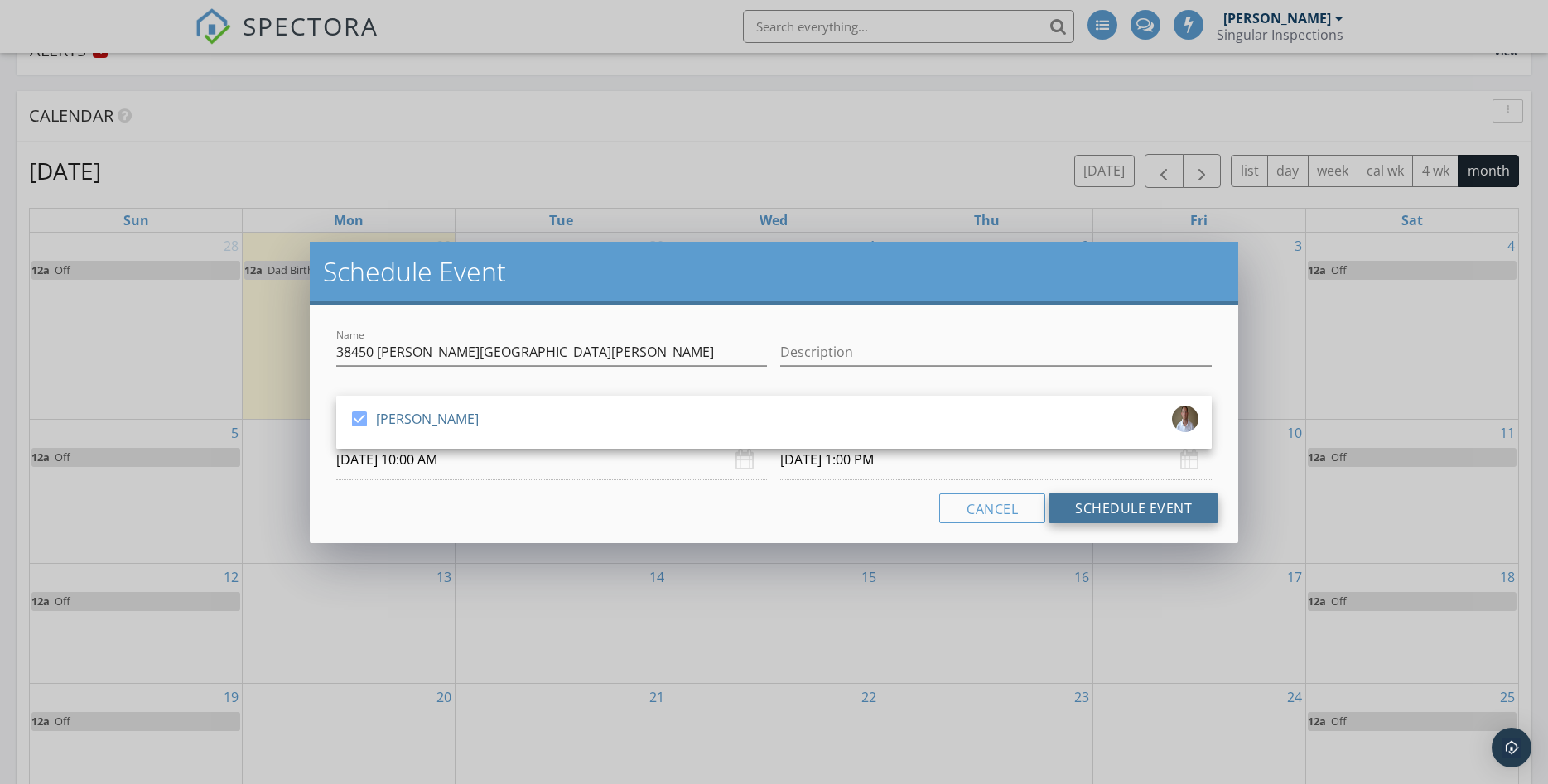
click at [1100, 514] on button "Schedule Event" at bounding box center [1134, 508] width 170 height 30
